Goal: Communication & Community: Answer question/provide support

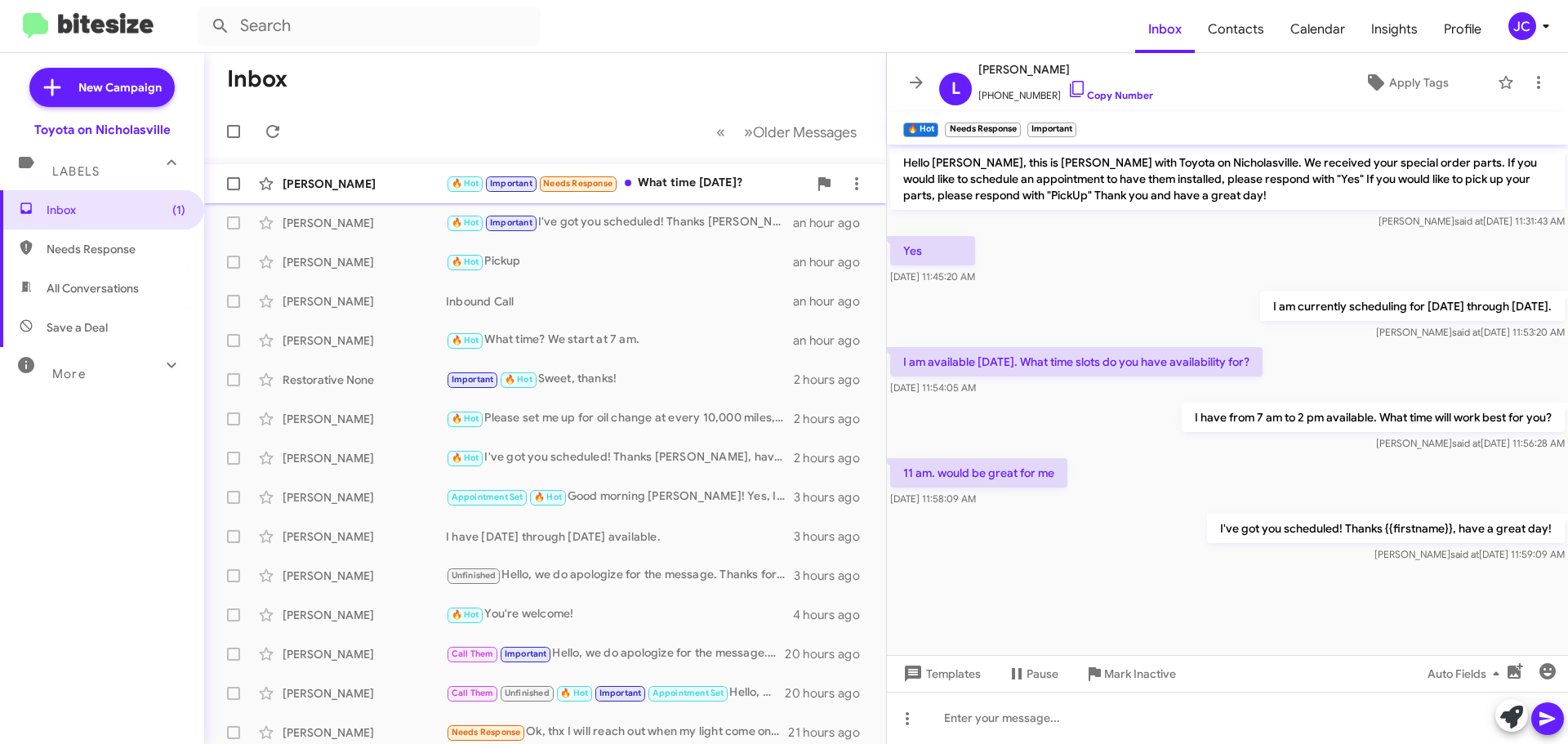
click at [366, 183] on div "[PERSON_NAME]" at bounding box center [364, 184] width 163 height 17
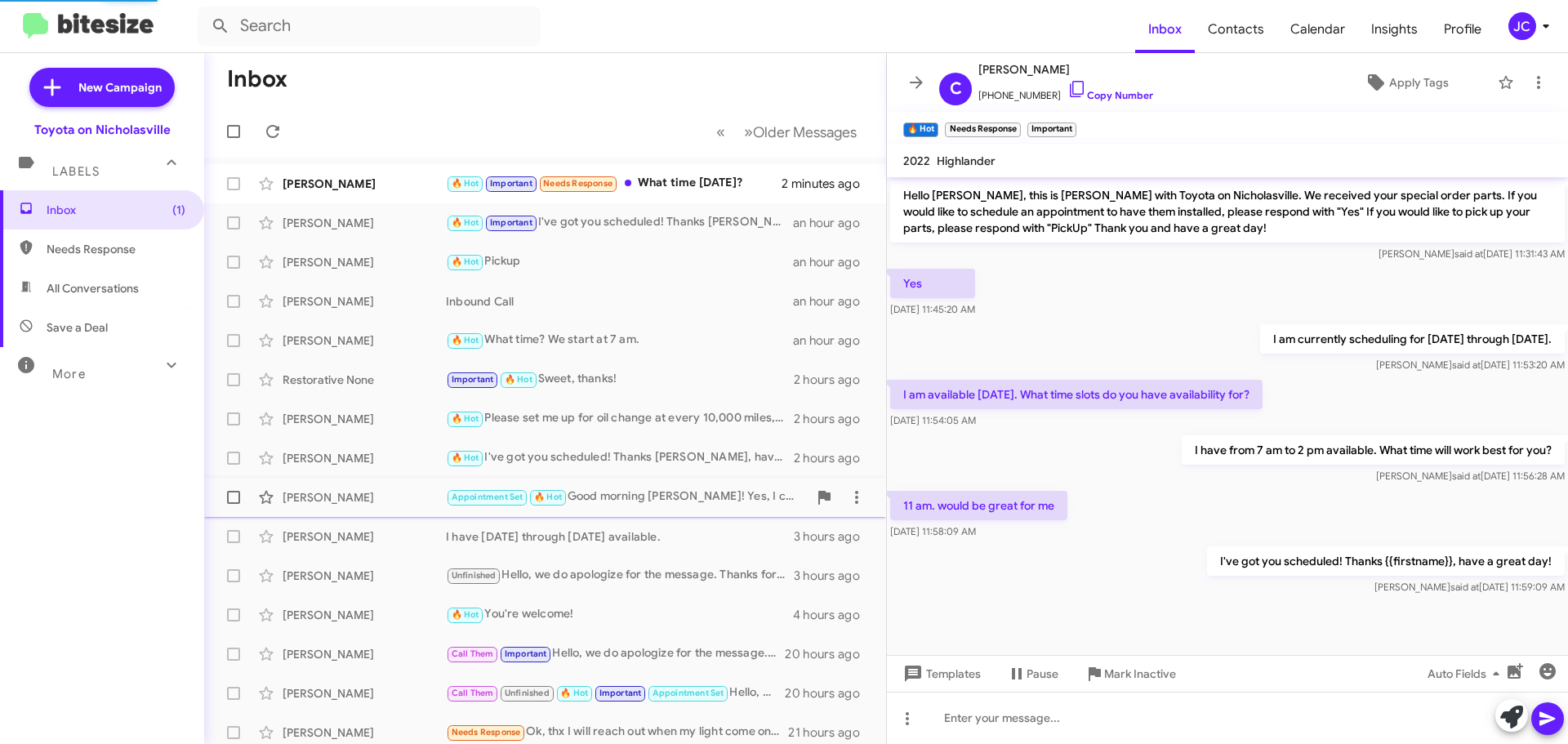
scroll to position [829, 0]
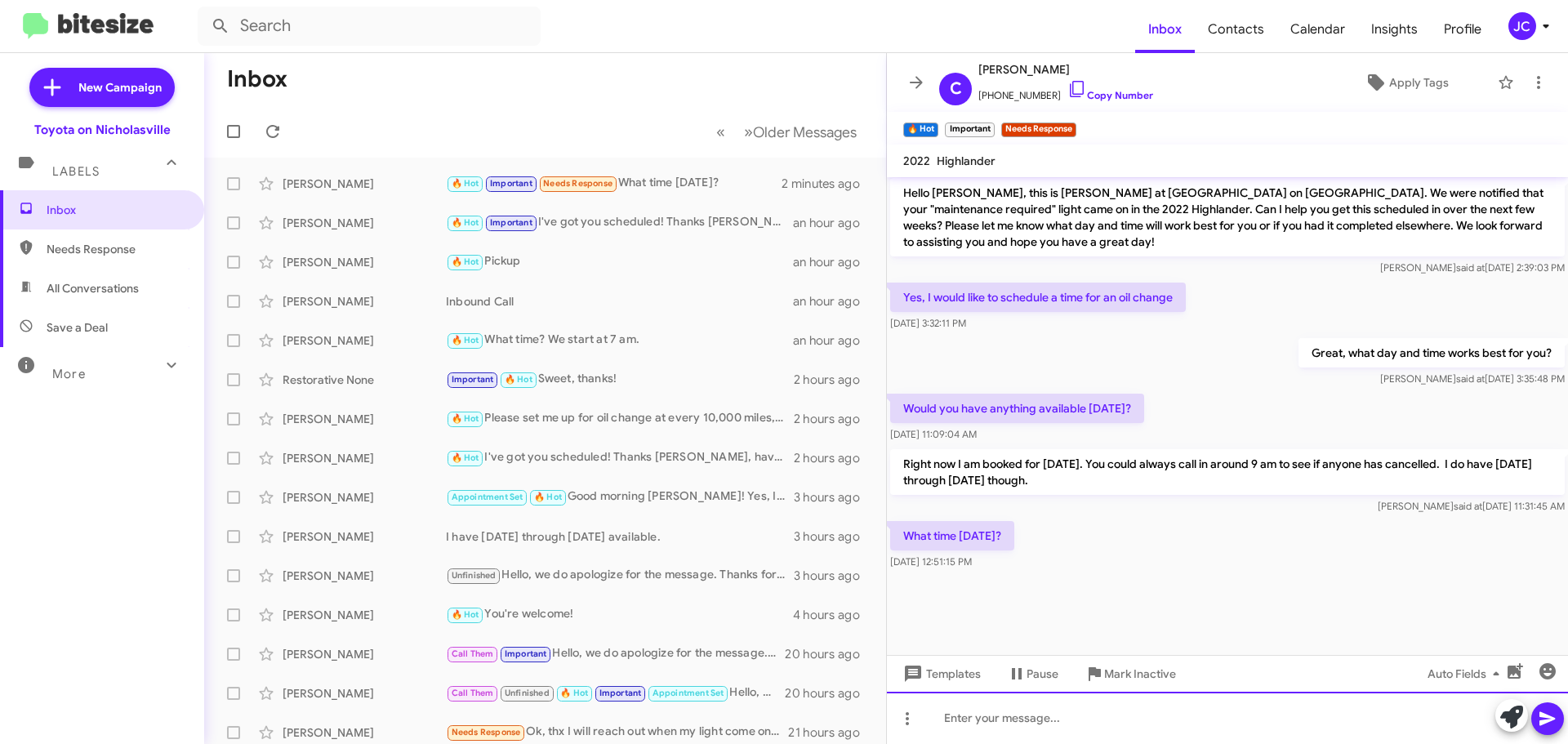
click at [1011, 716] on div at bounding box center [1227, 718] width 681 height 52
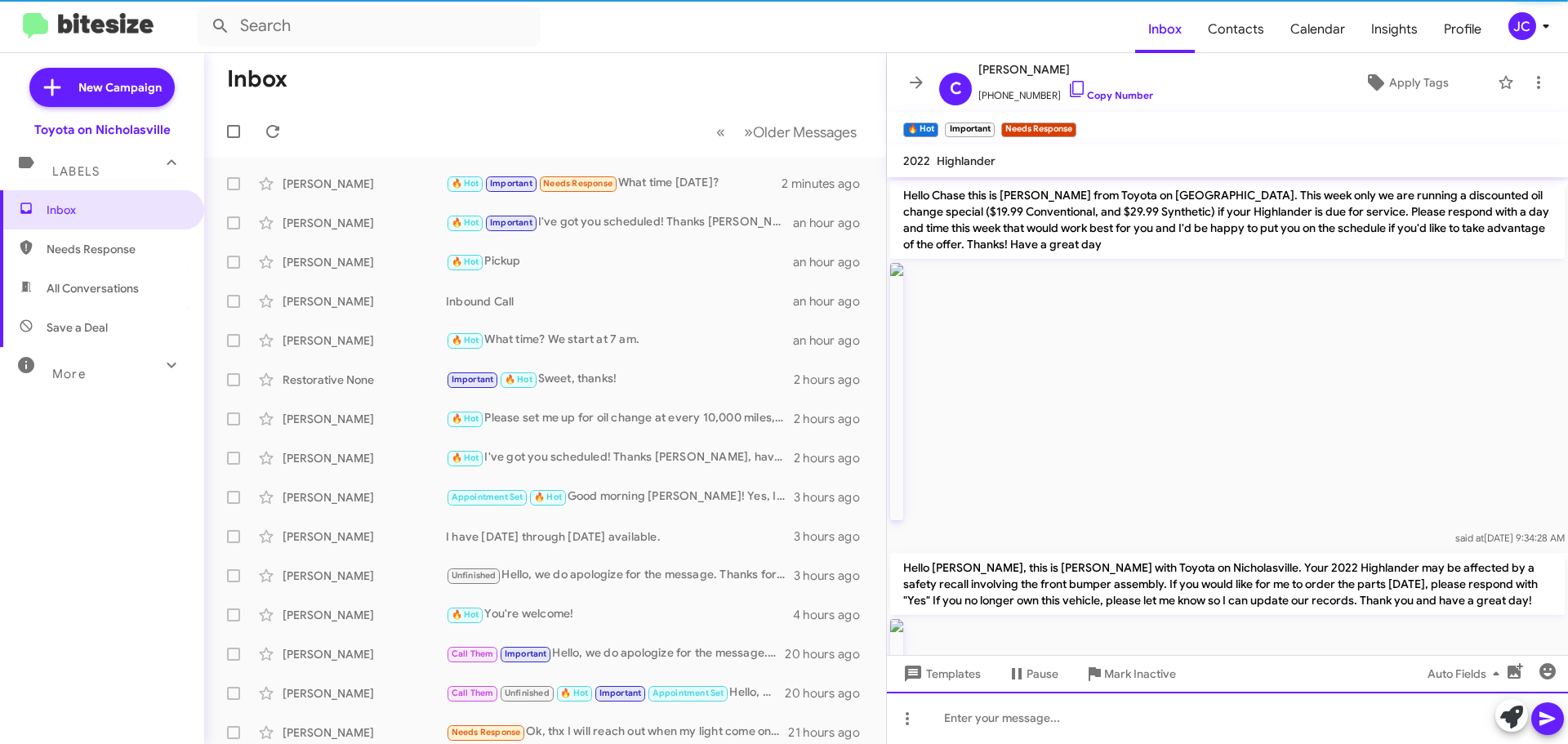
scroll to position [82, 0]
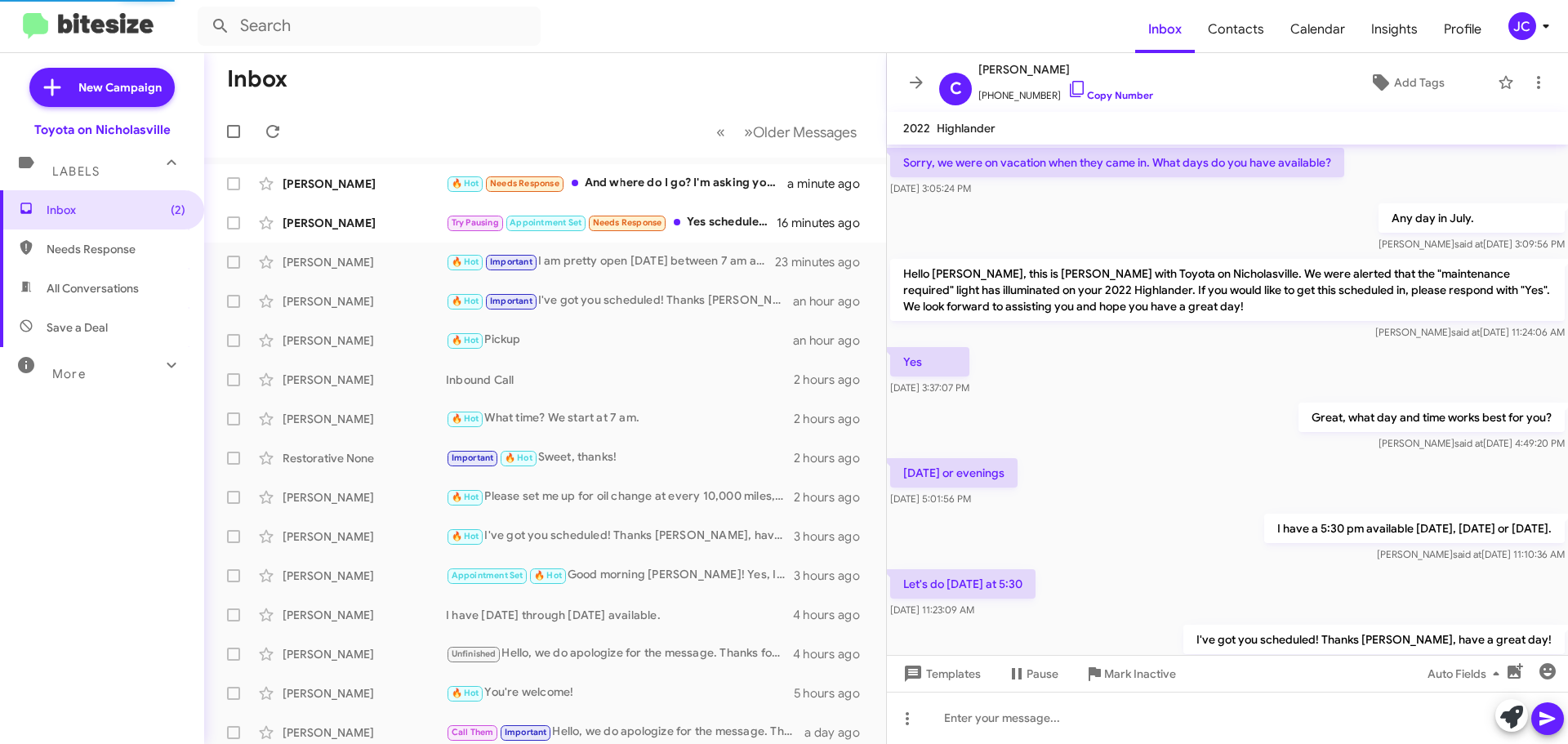
scroll to position [781, 0]
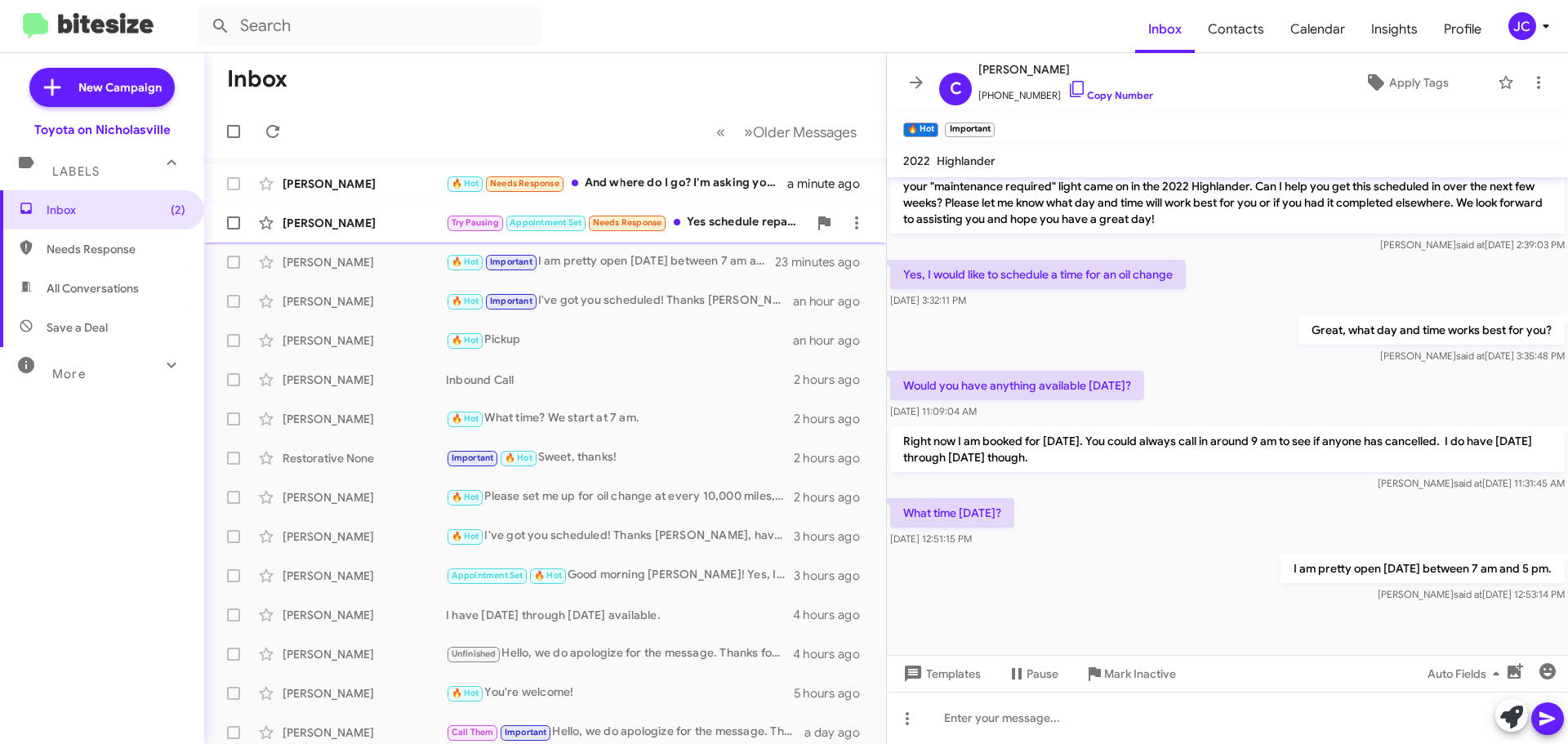
click at [405, 212] on div "[PERSON_NAME] Try Pausing Appointment Set Needs Response Yes schedule repair pl…" at bounding box center [545, 223] width 655 height 33
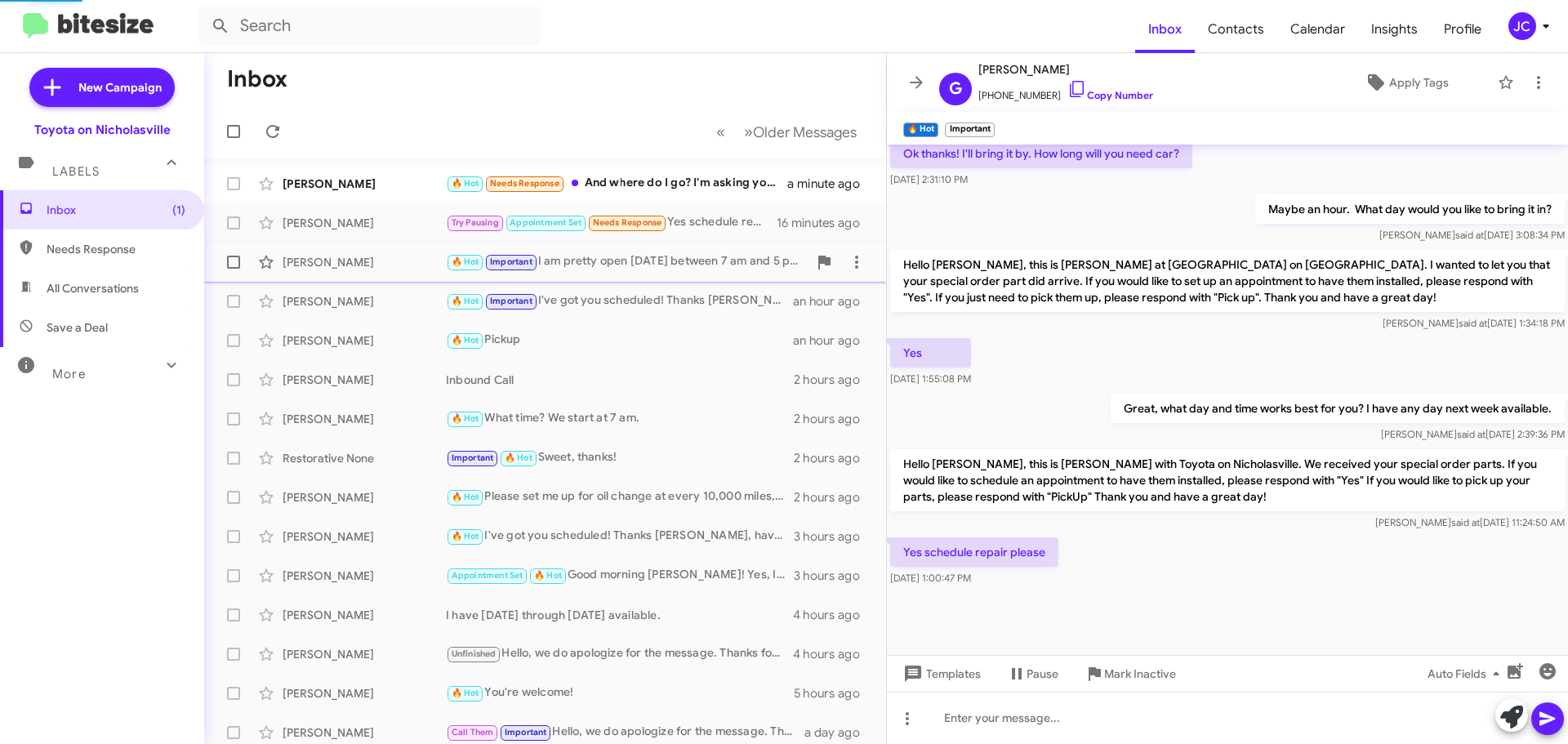
scroll to position [549, 0]
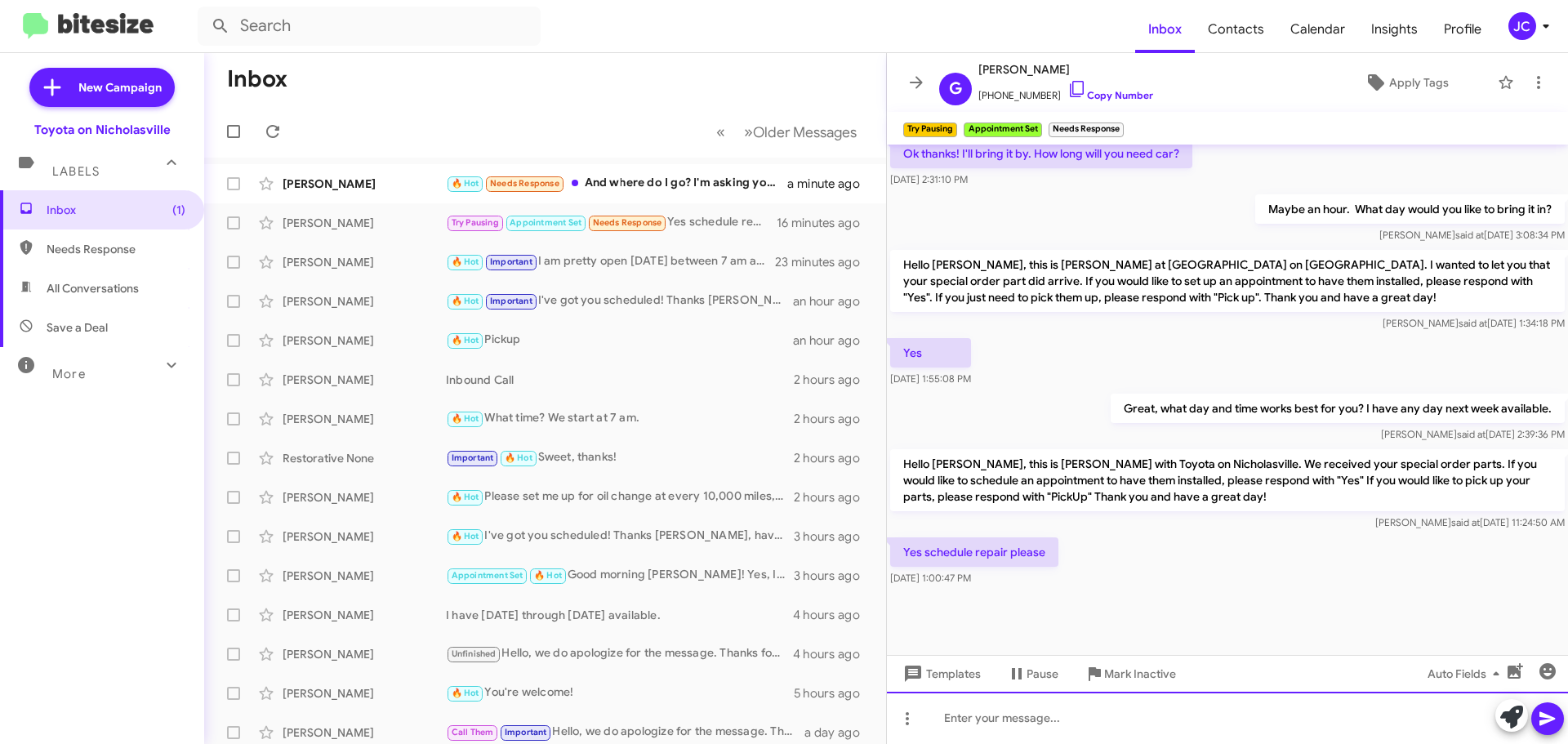
click at [1076, 719] on div at bounding box center [1227, 718] width 681 height 52
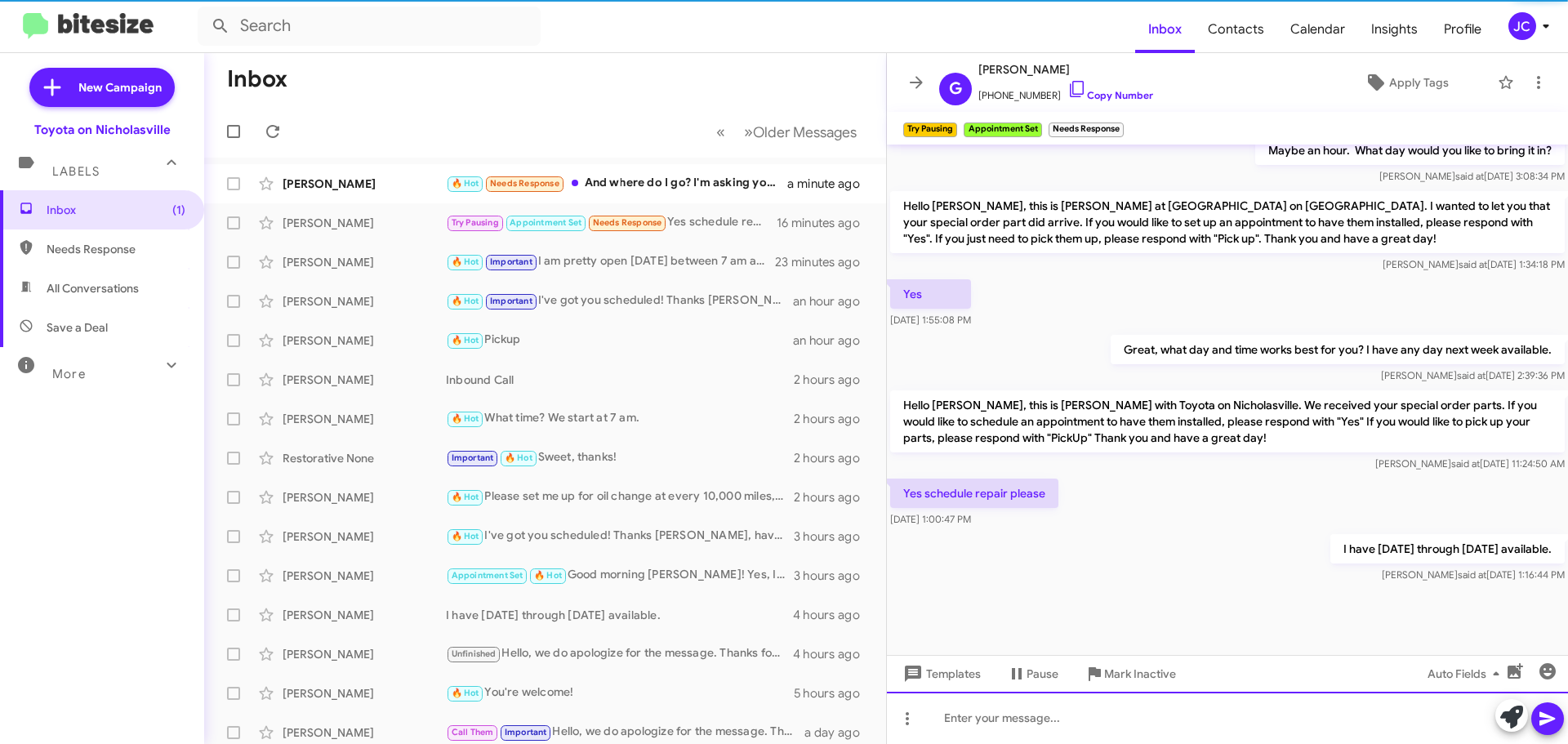
scroll to position [609, 0]
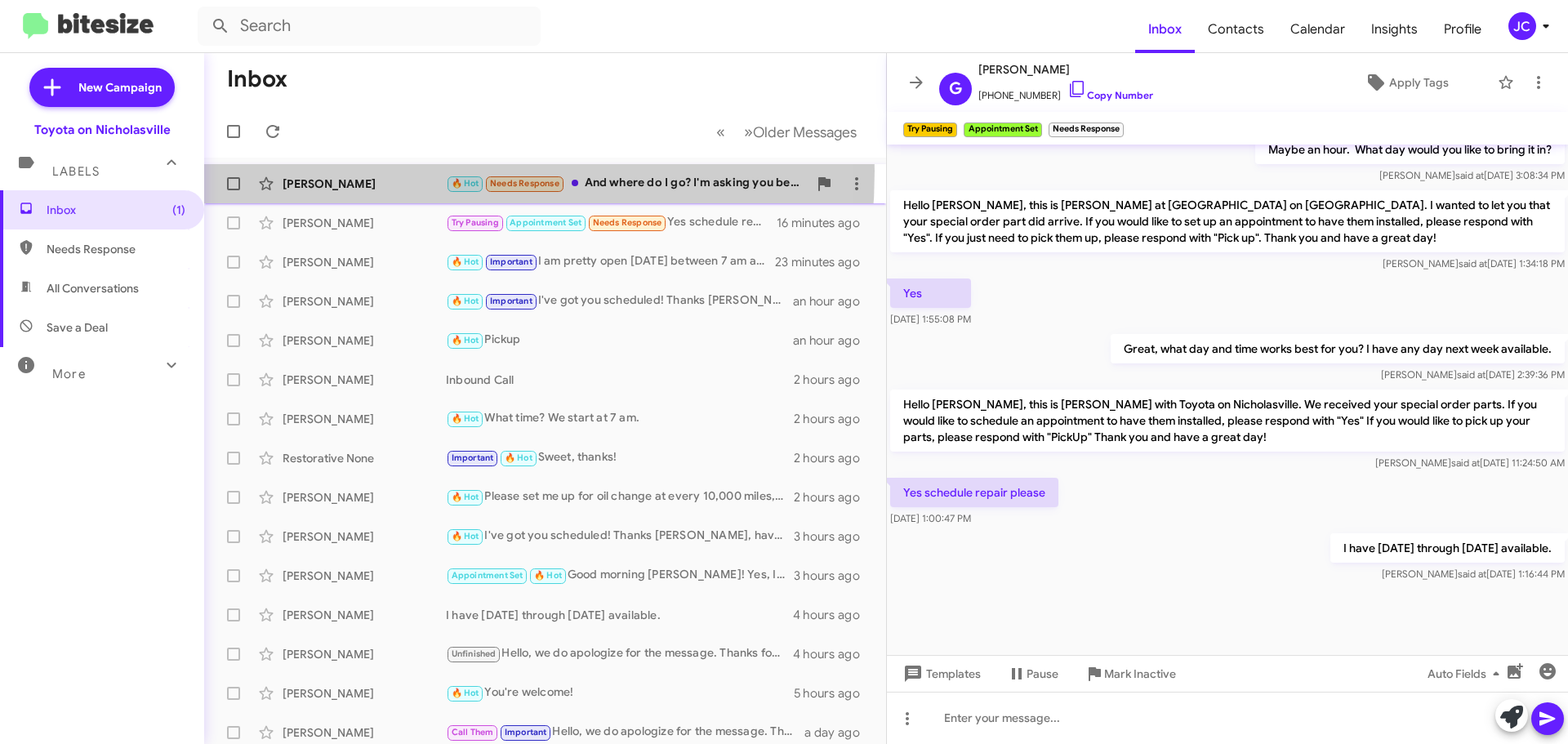
click at [344, 171] on div "[PERSON_NAME] 🔥 Hot Needs Response And where do I go? I'm asking you because th…" at bounding box center [545, 184] width 655 height 33
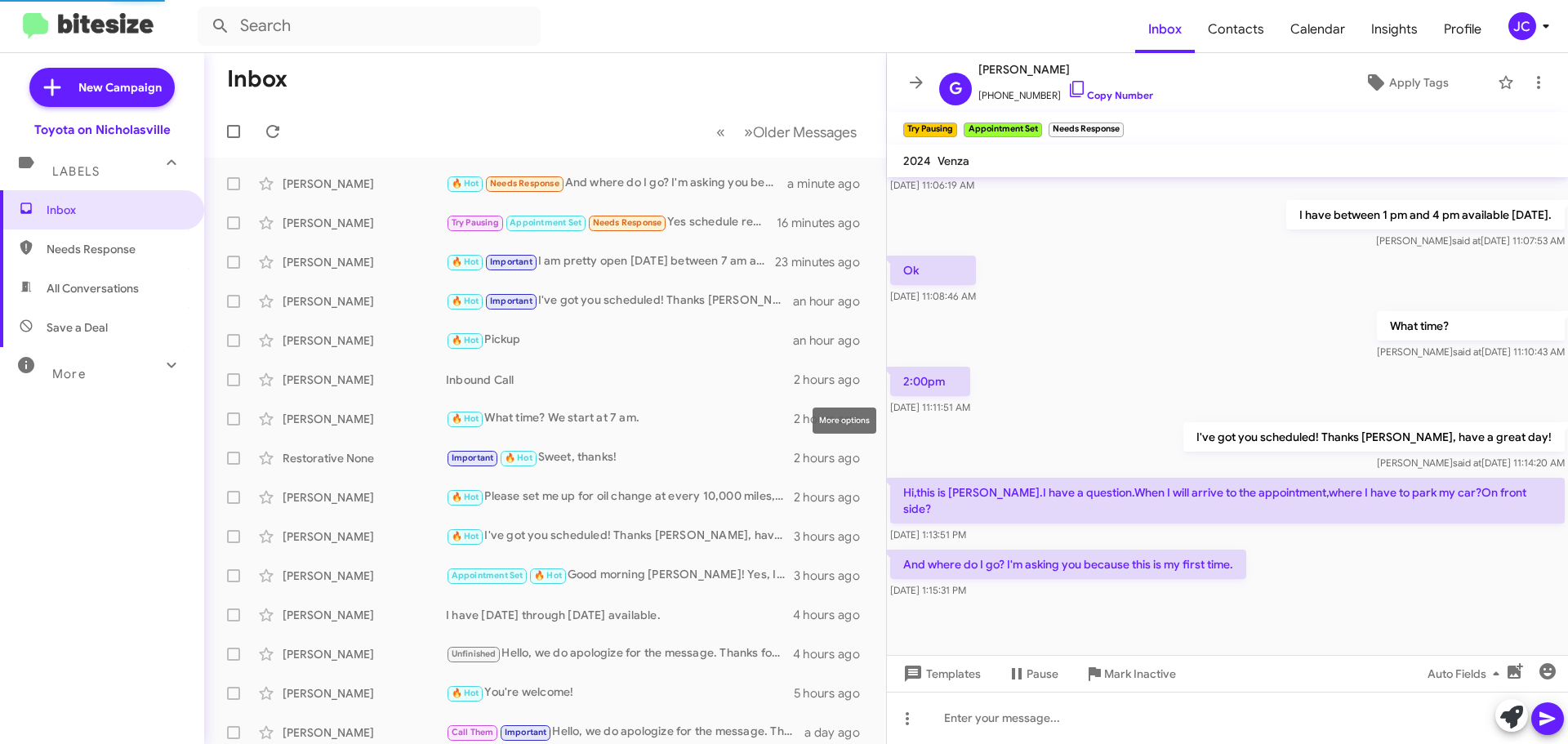
scroll to position [379, 0]
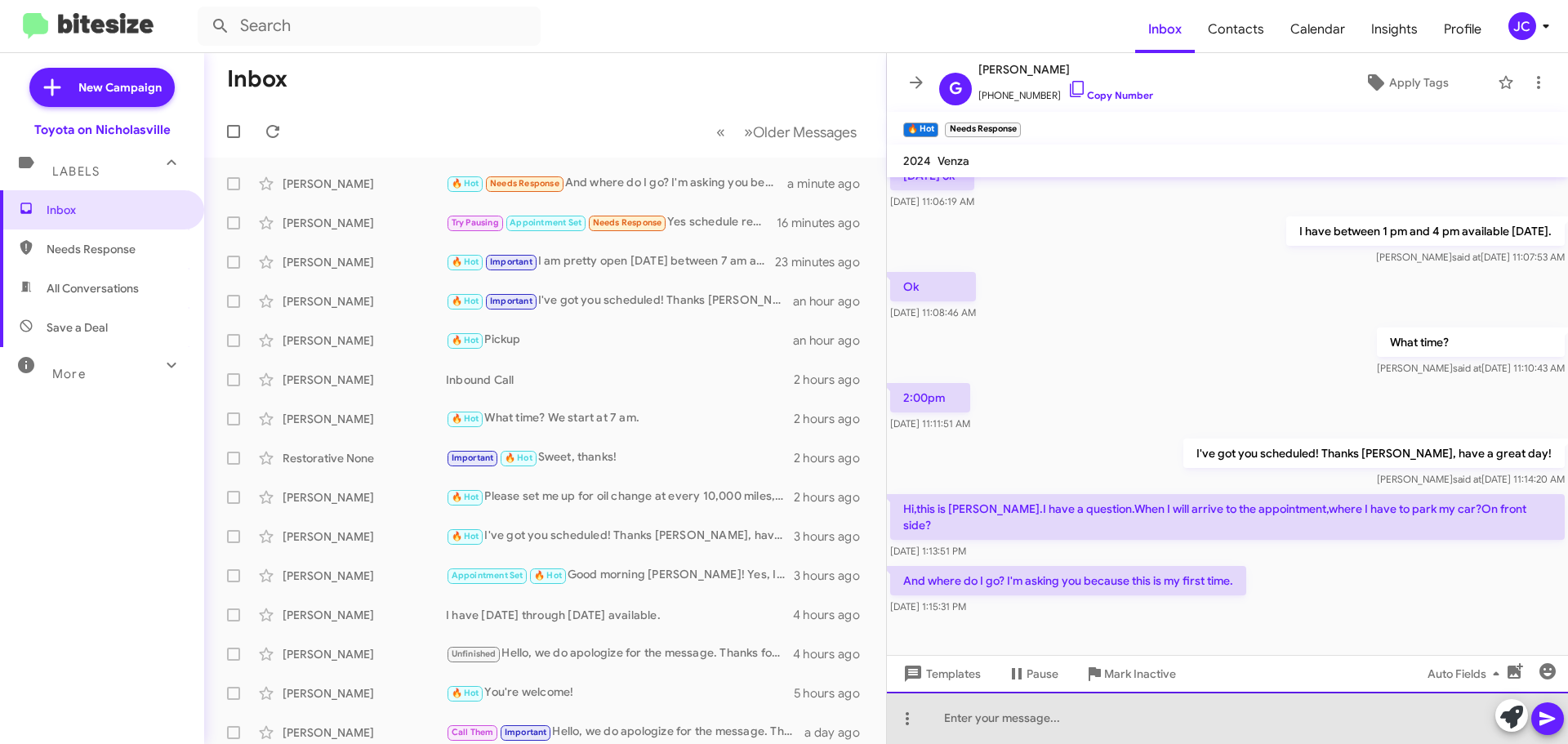
click at [1107, 705] on div at bounding box center [1227, 718] width 681 height 52
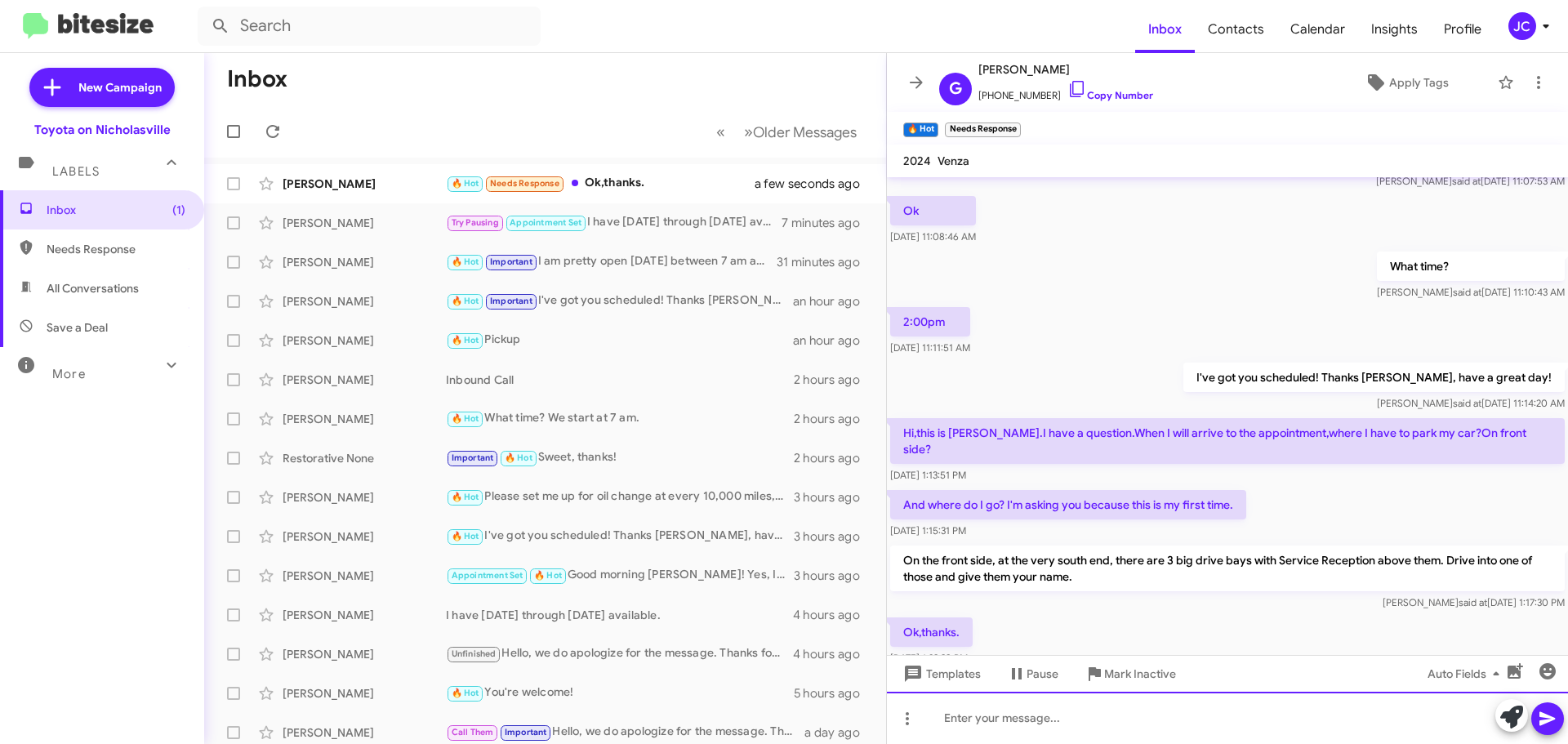
scroll to position [0, 0]
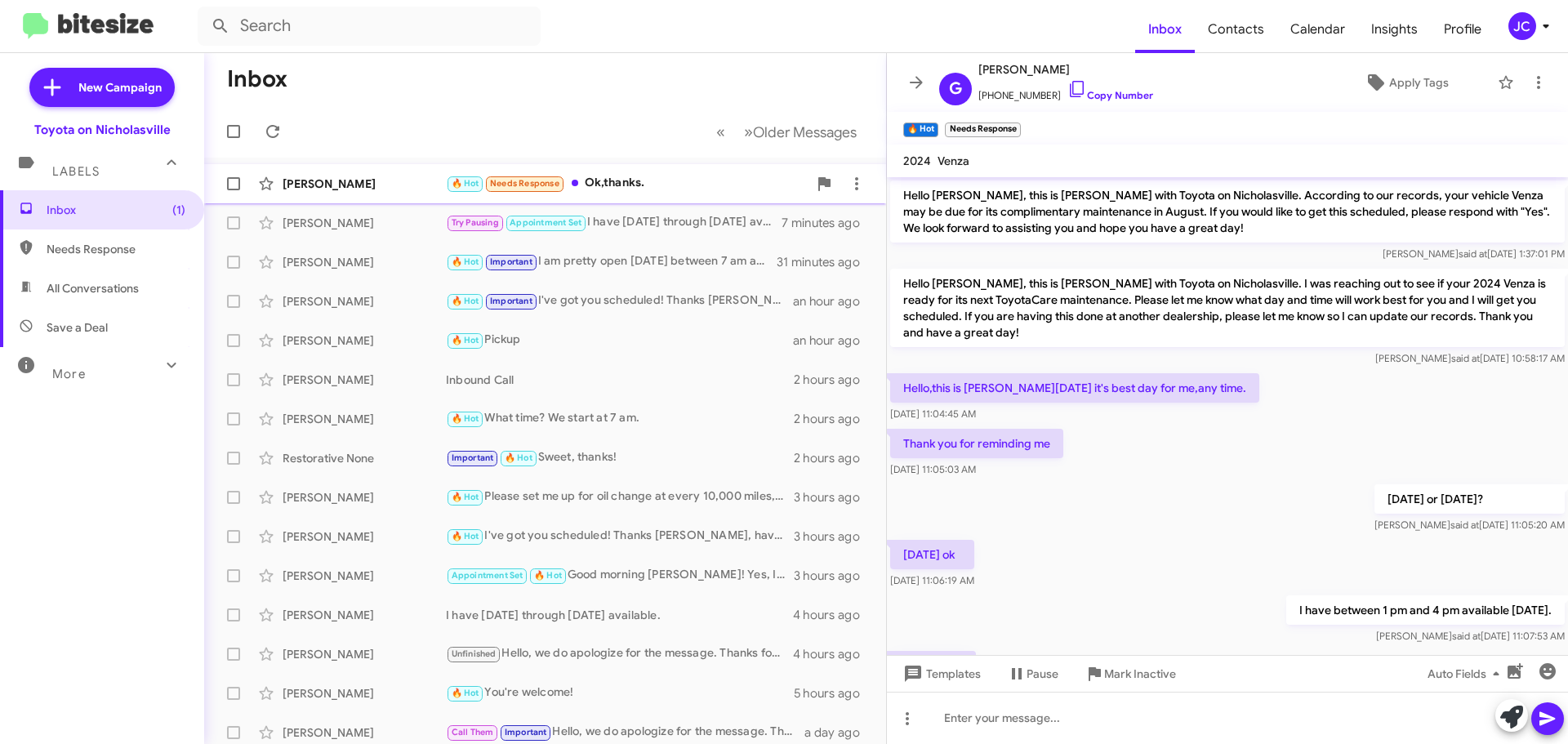
click at [376, 183] on div "[PERSON_NAME]" at bounding box center [364, 184] width 163 height 17
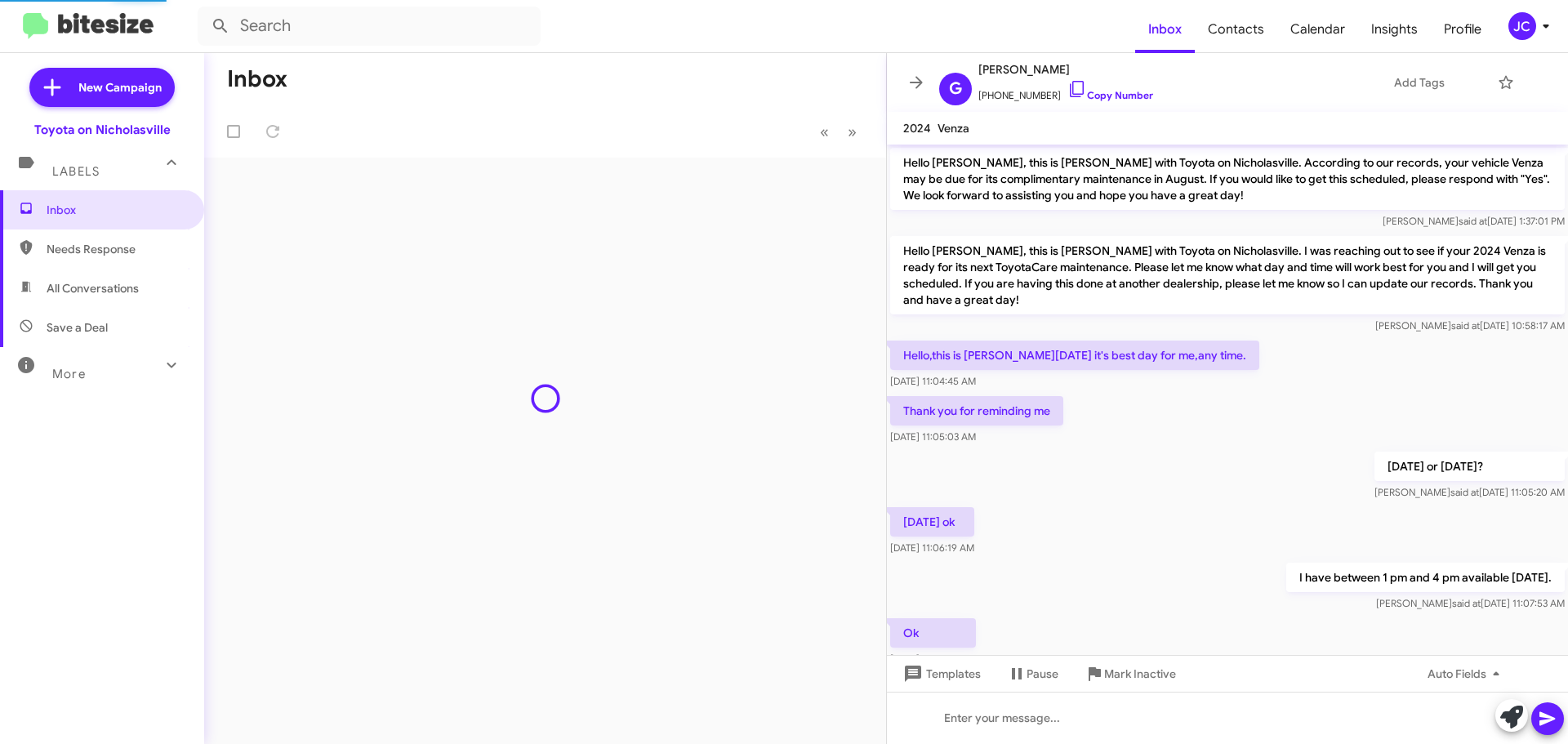
scroll to position [482, 0]
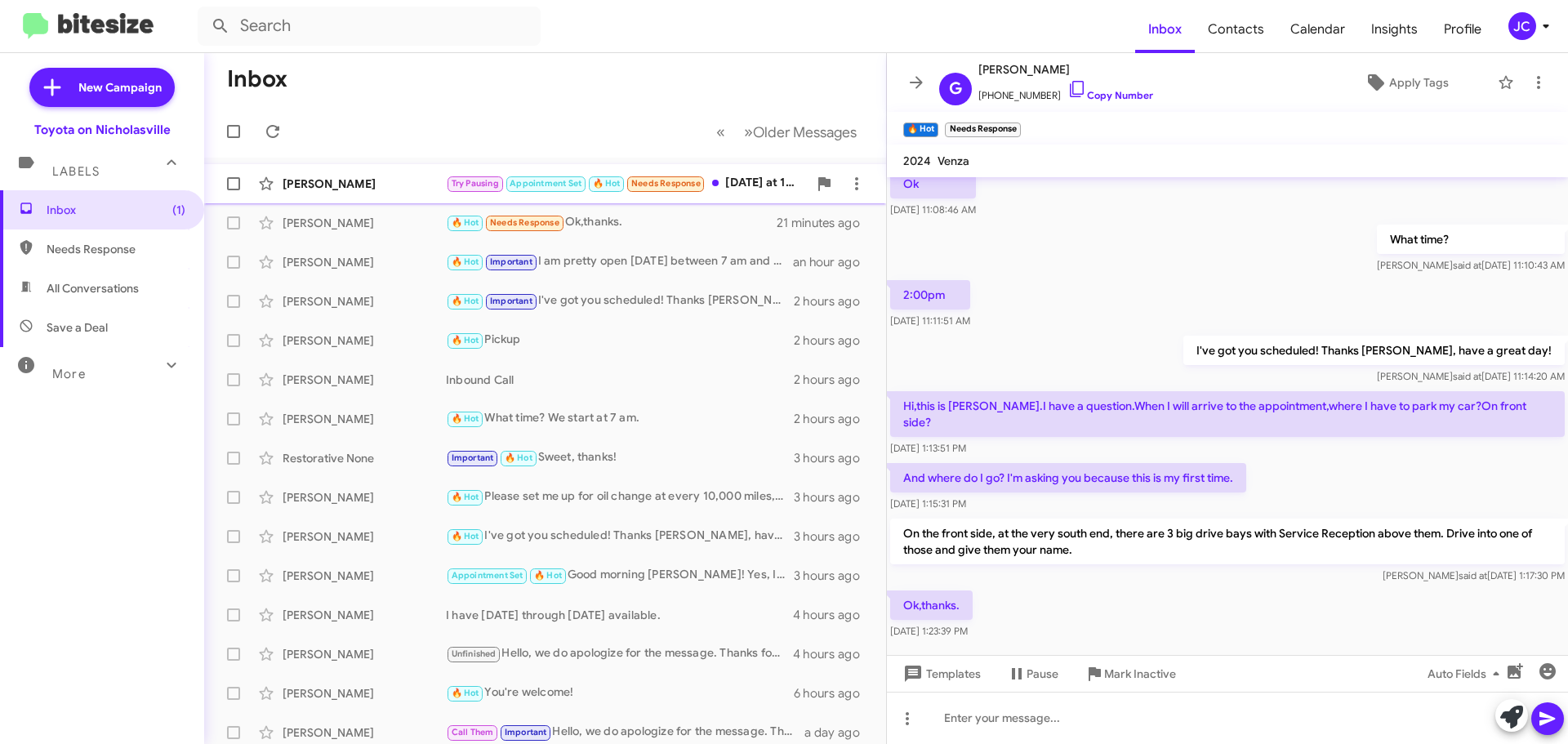
click at [351, 187] on div "[PERSON_NAME]" at bounding box center [364, 184] width 163 height 17
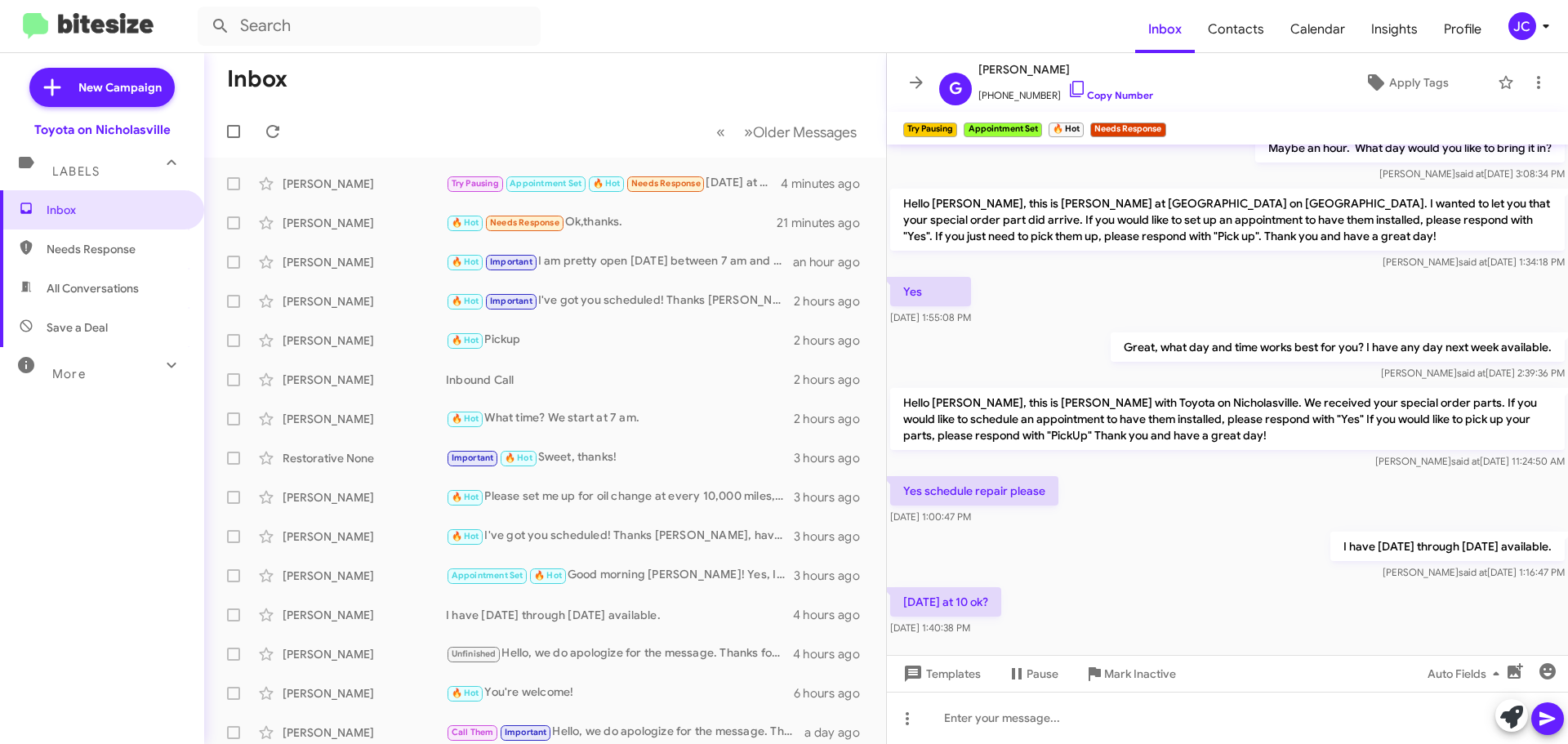
scroll to position [669, 0]
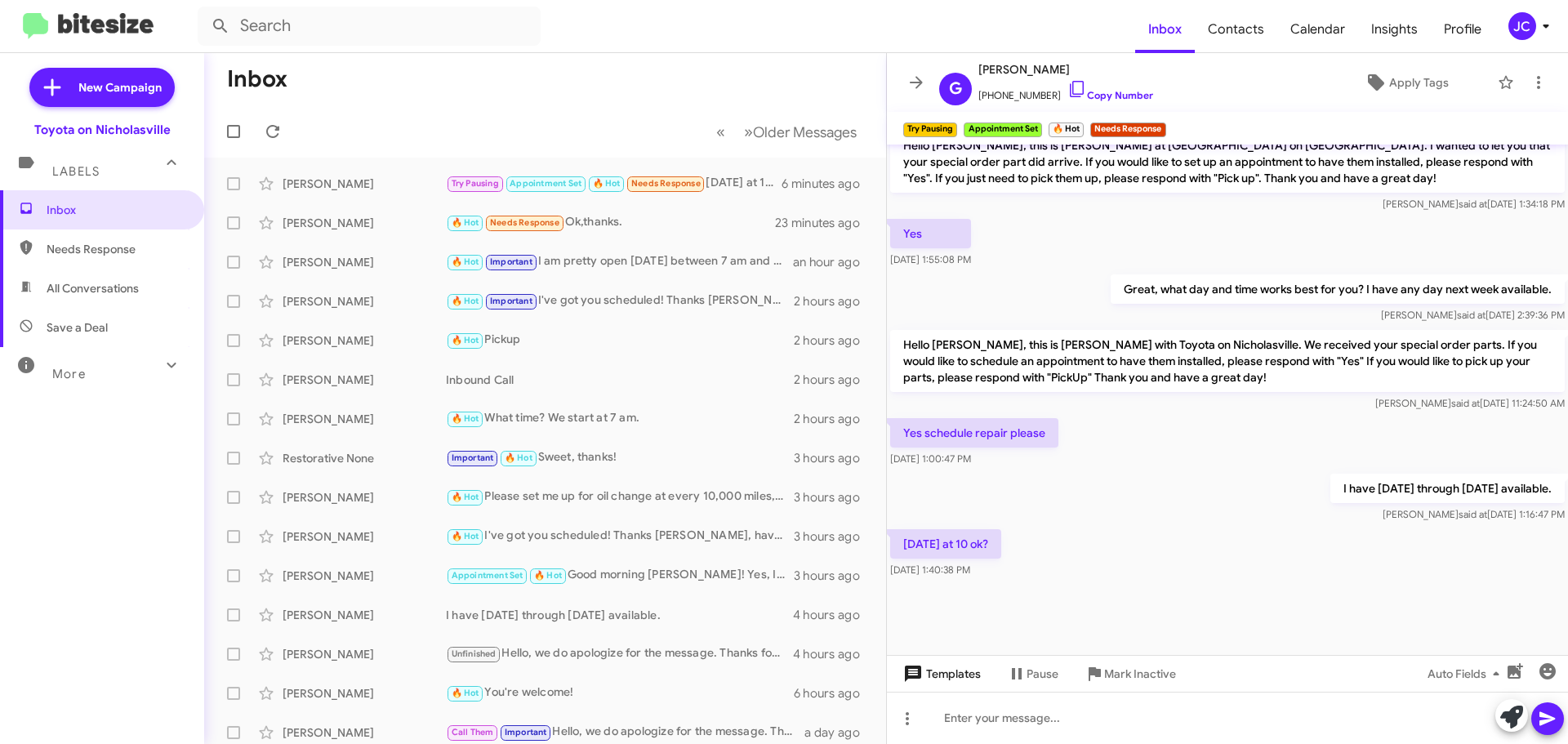
click at [981, 677] on button "Templates" at bounding box center [940, 674] width 107 height 29
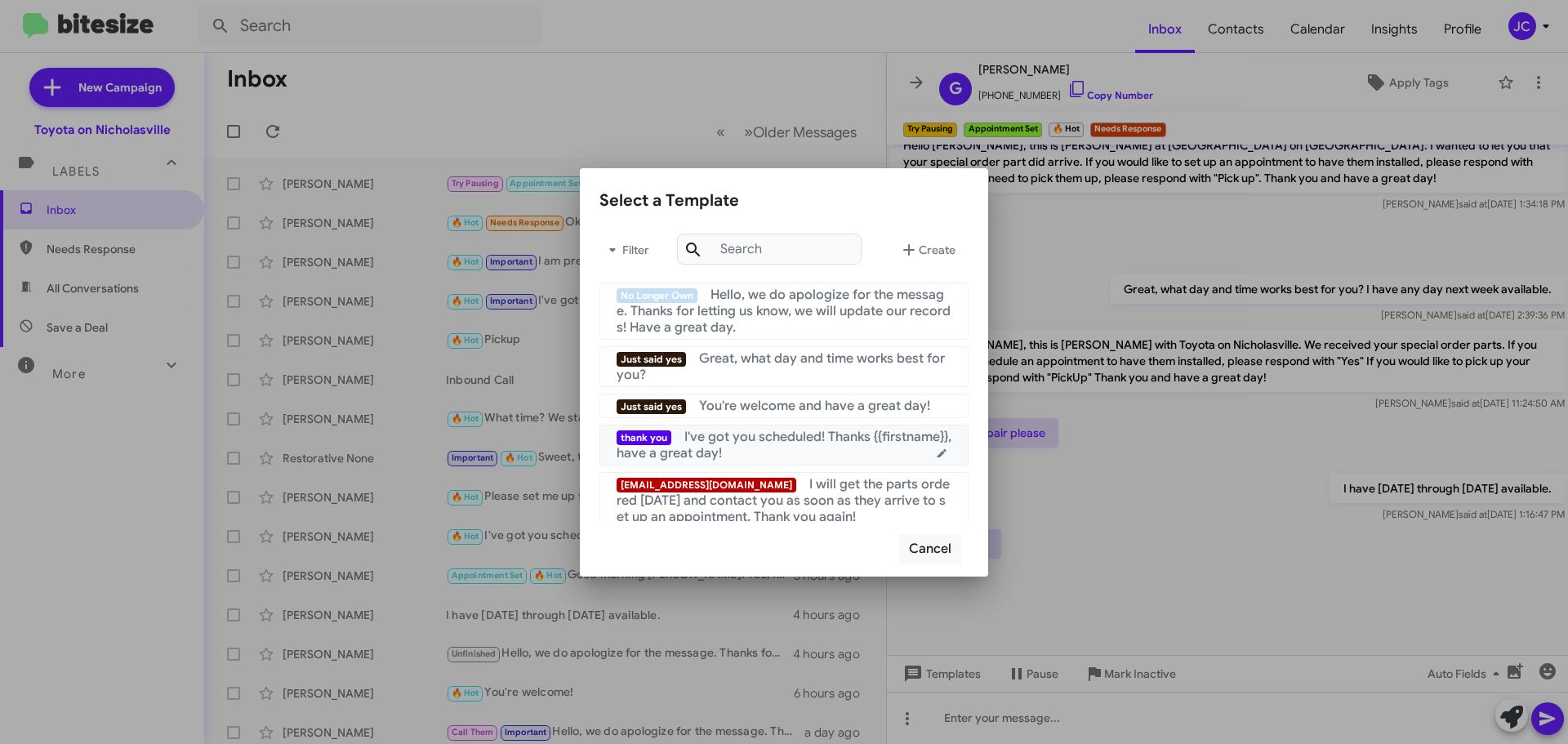
click at [832, 446] on div "thank you I've got you scheduled! Thanks {{firstname}}, have a great day!" at bounding box center [784, 445] width 335 height 33
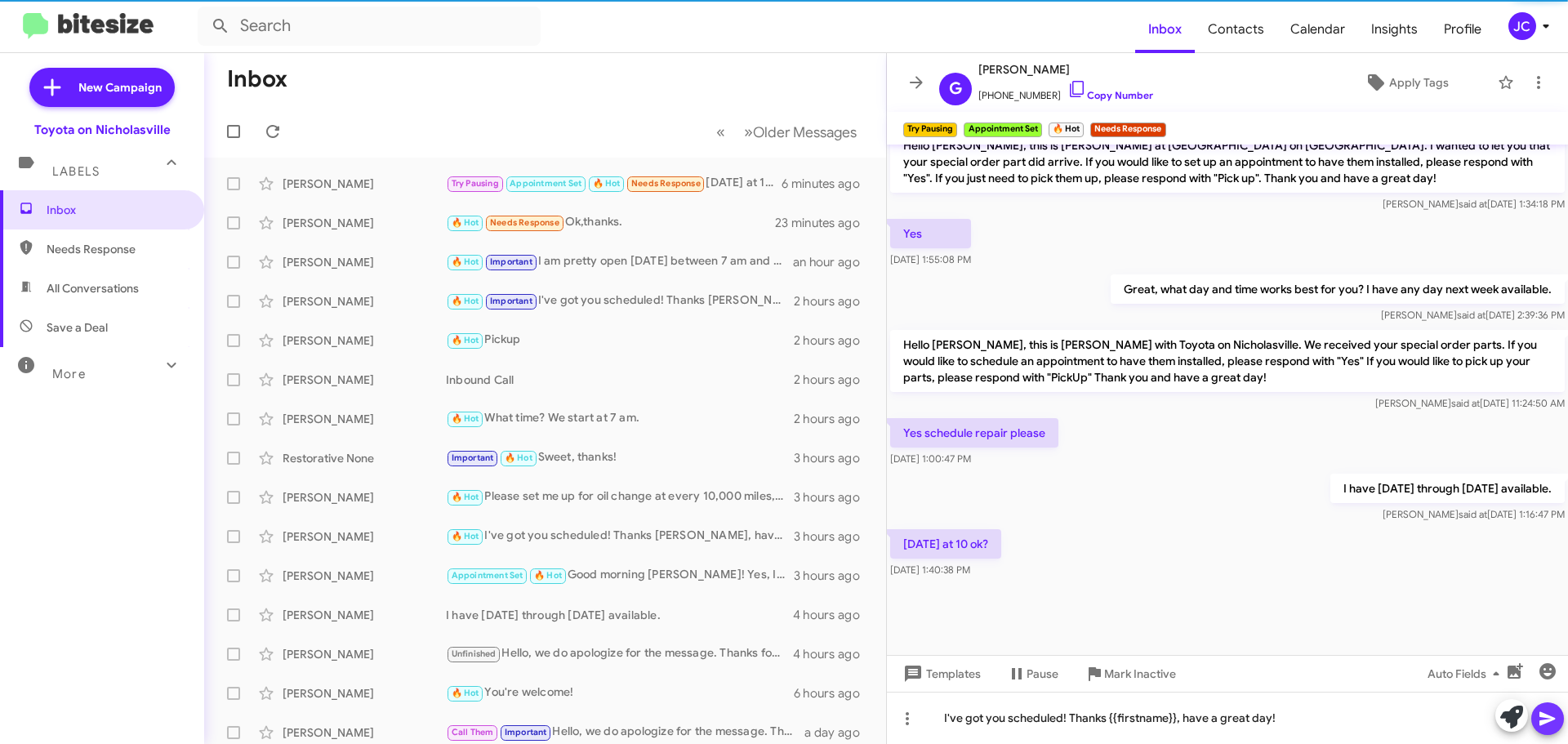
click at [1550, 718] on icon at bounding box center [1547, 719] width 16 height 14
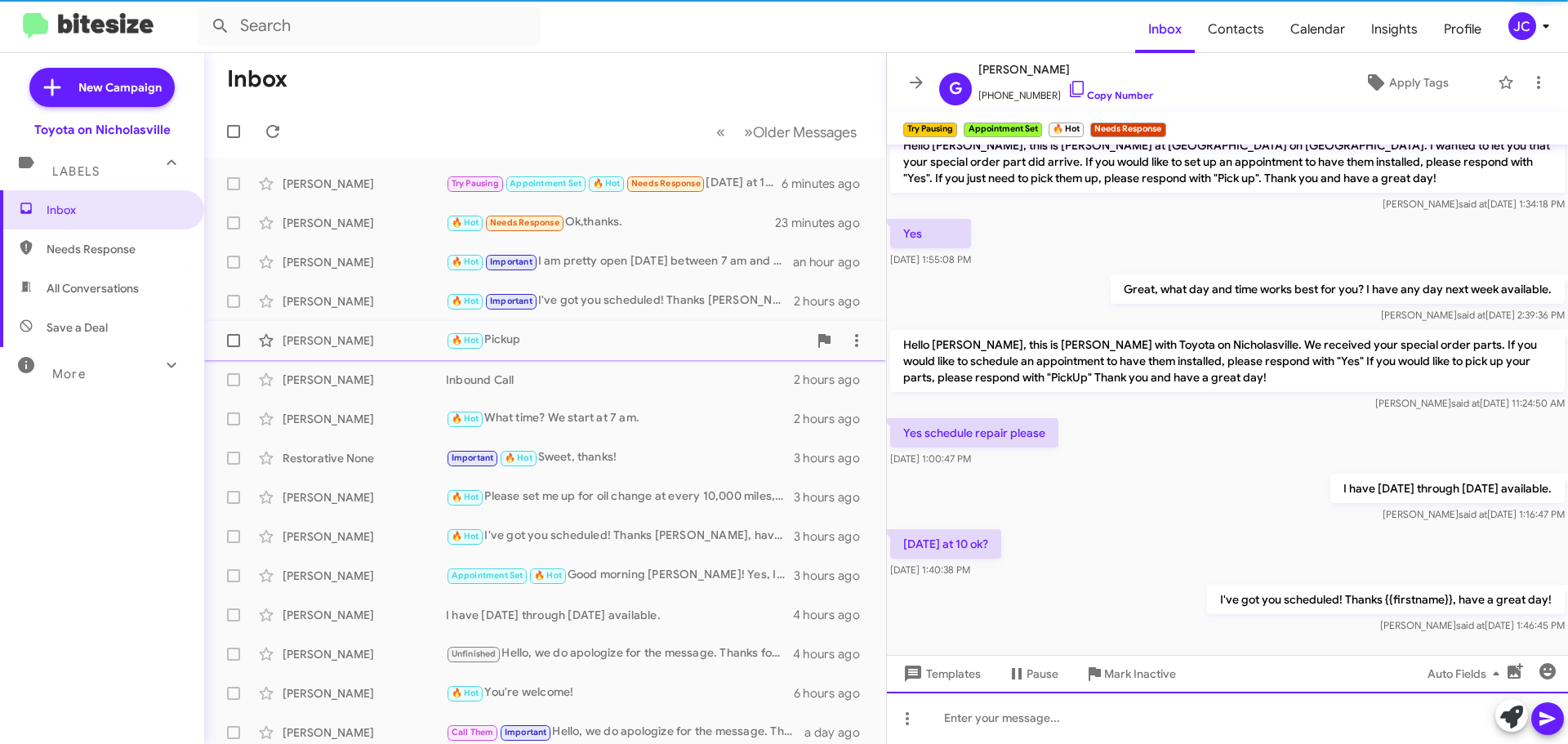
scroll to position [0, 0]
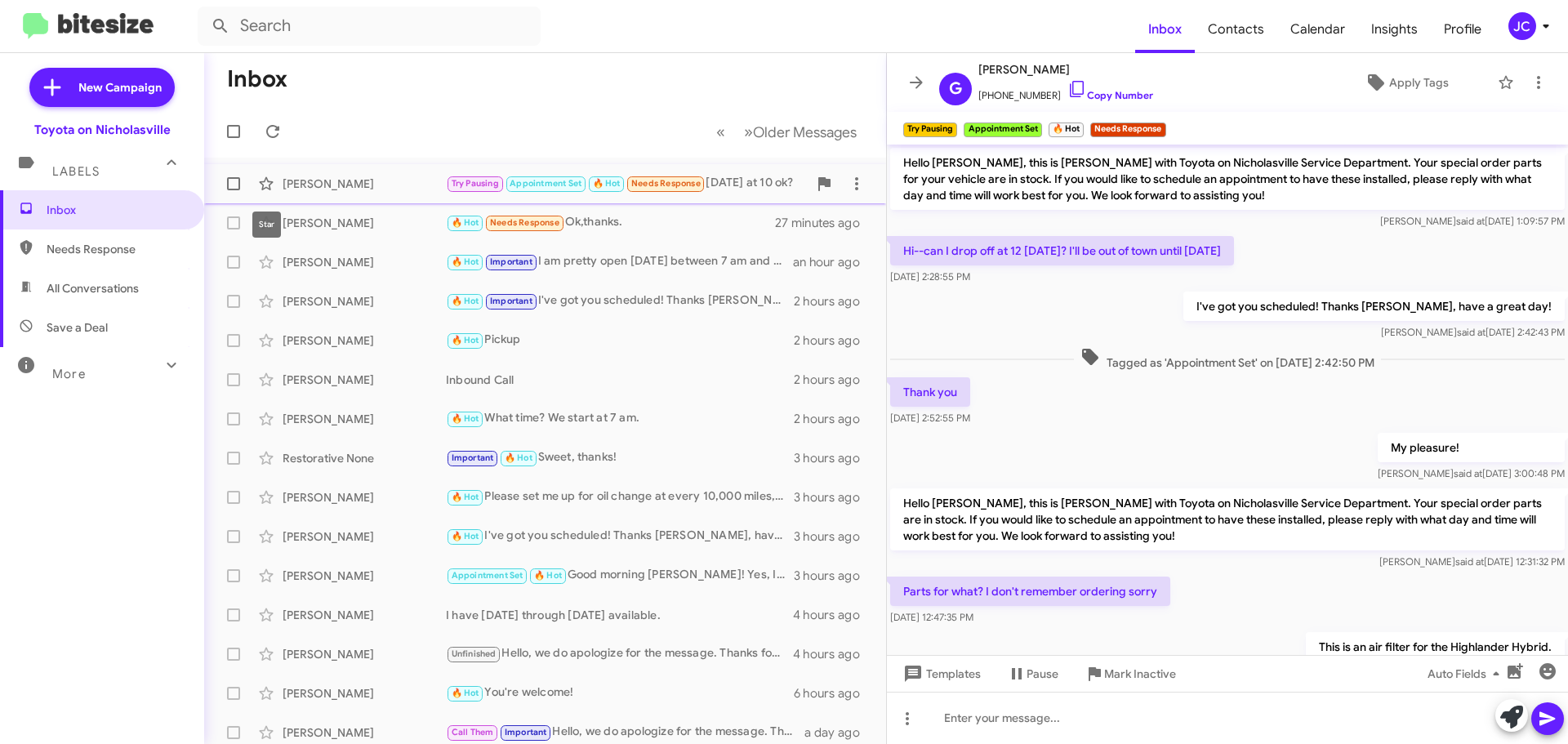
click at [302, 201] on span "George Coppedge Try Pausing Appointment Set 🔥 Hot Needs Response Tuesday at 10 …" at bounding box center [544, 184] width 682 height 39
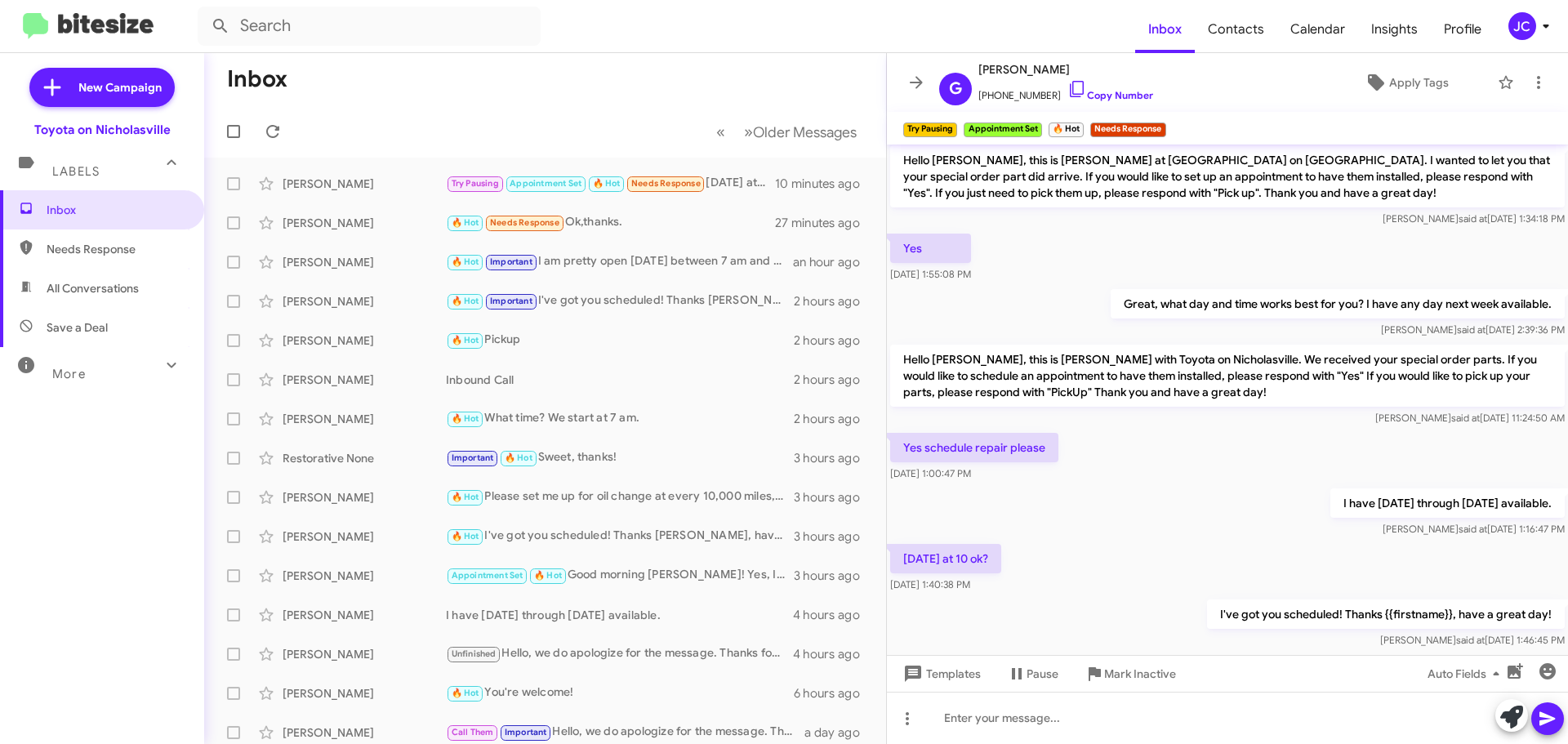
scroll to position [728, 0]
